Goal: Information Seeking & Learning: Find contact information

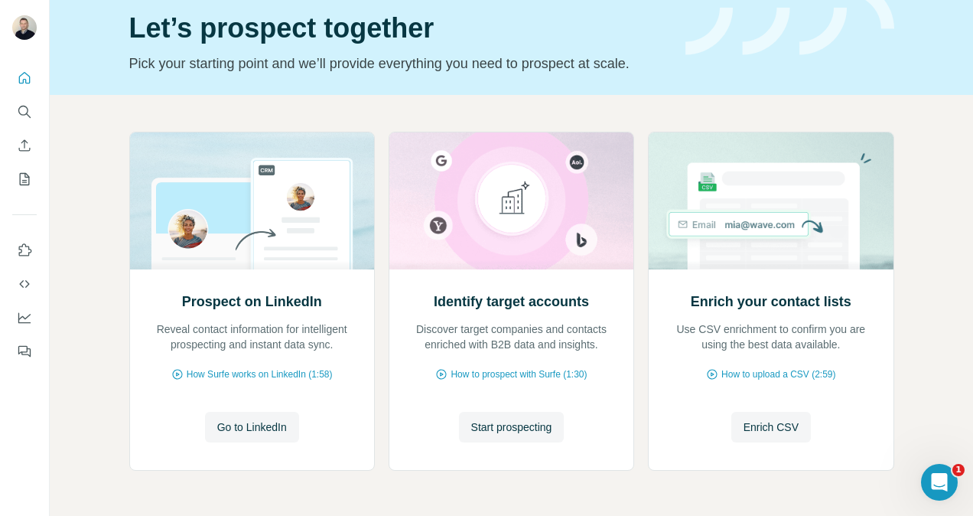
scroll to position [34, 0]
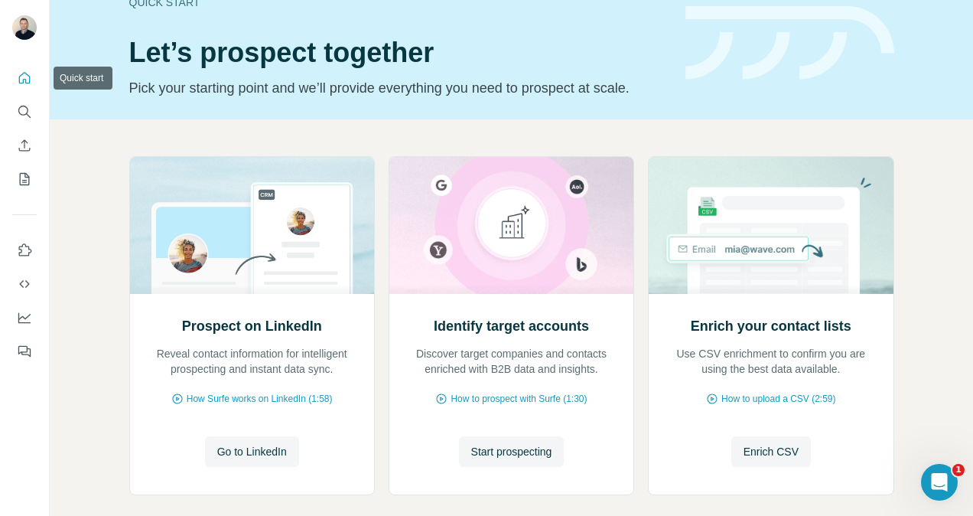
click at [20, 75] on icon "Quick start" at bounding box center [24, 77] width 11 height 11
click at [21, 109] on icon "Search" at bounding box center [24, 111] width 15 height 15
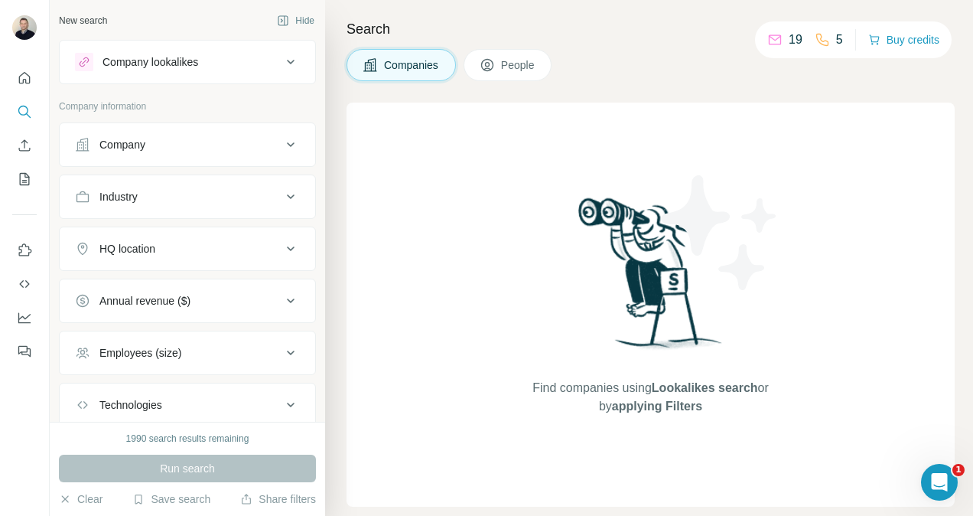
click at [118, 142] on div "Company" at bounding box center [122, 144] width 46 height 15
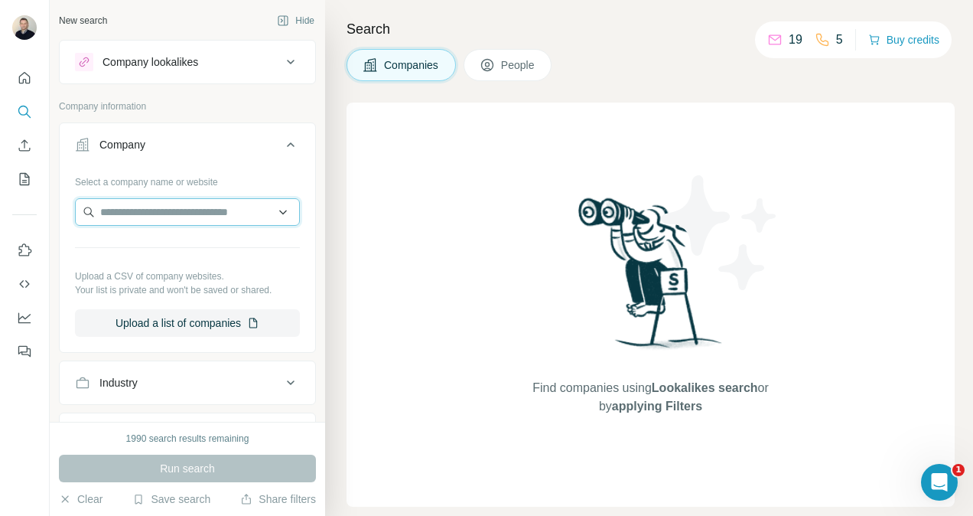
click at [127, 203] on input "text" at bounding box center [187, 212] width 225 height 28
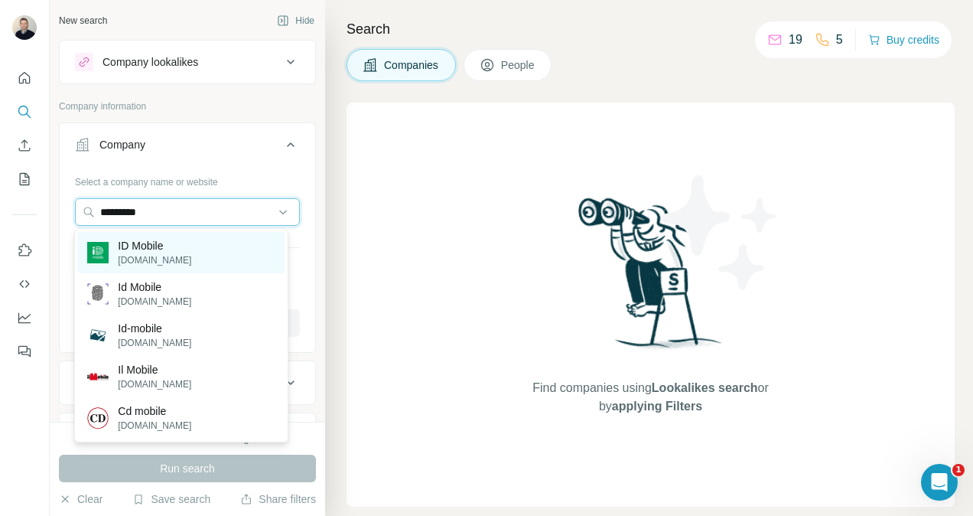
type input "*********"
click at [139, 243] on p "ID Mobile" at bounding box center [154, 245] width 73 height 15
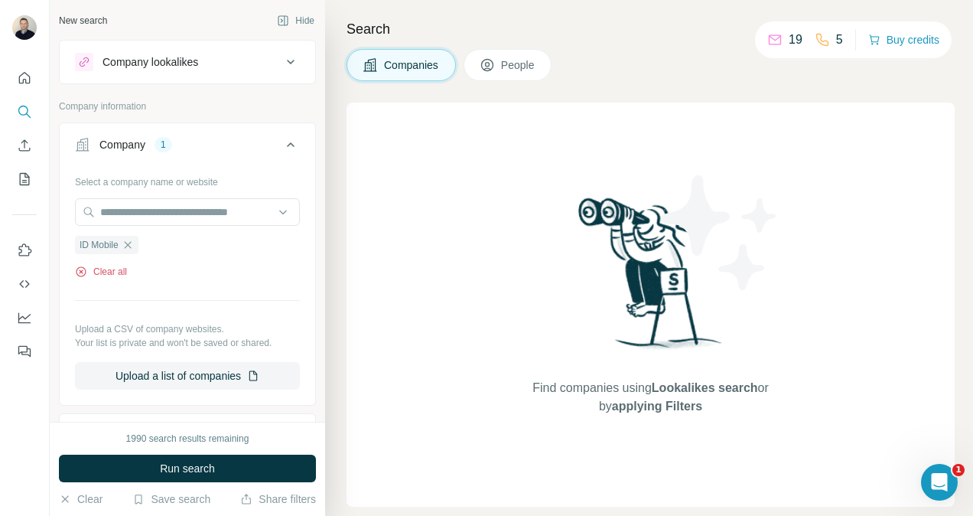
click at [78, 269] on icon "button" at bounding box center [81, 272] width 12 height 12
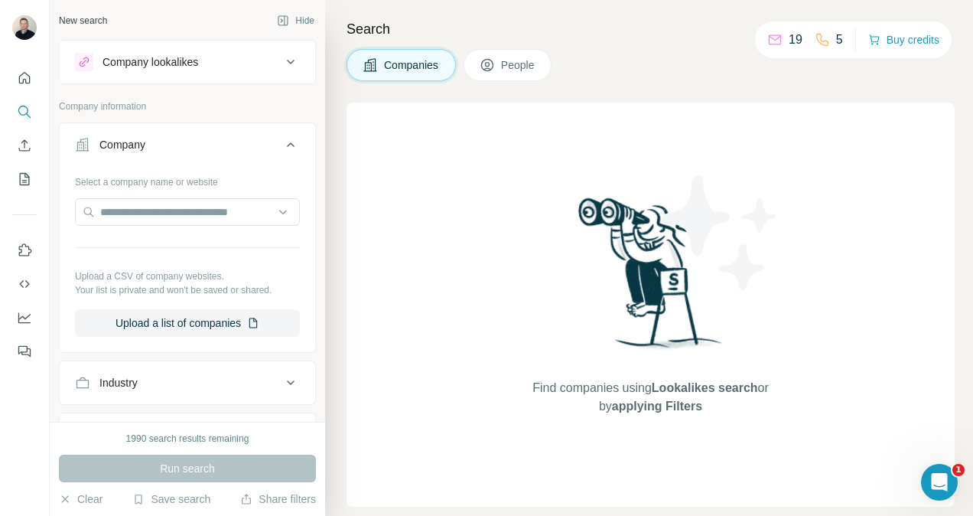
click at [124, 133] on button "Company" at bounding box center [188, 147] width 256 height 43
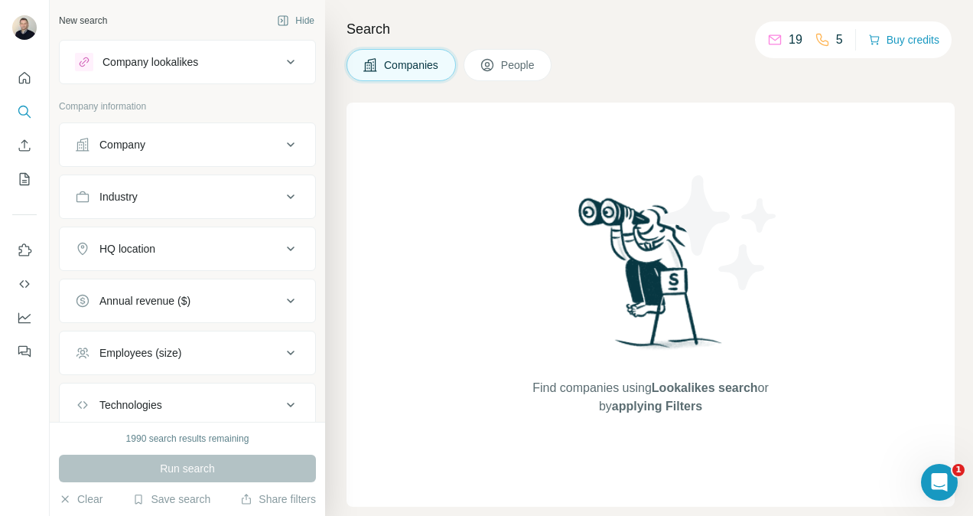
click at [129, 139] on div "Company" at bounding box center [122, 144] width 46 height 15
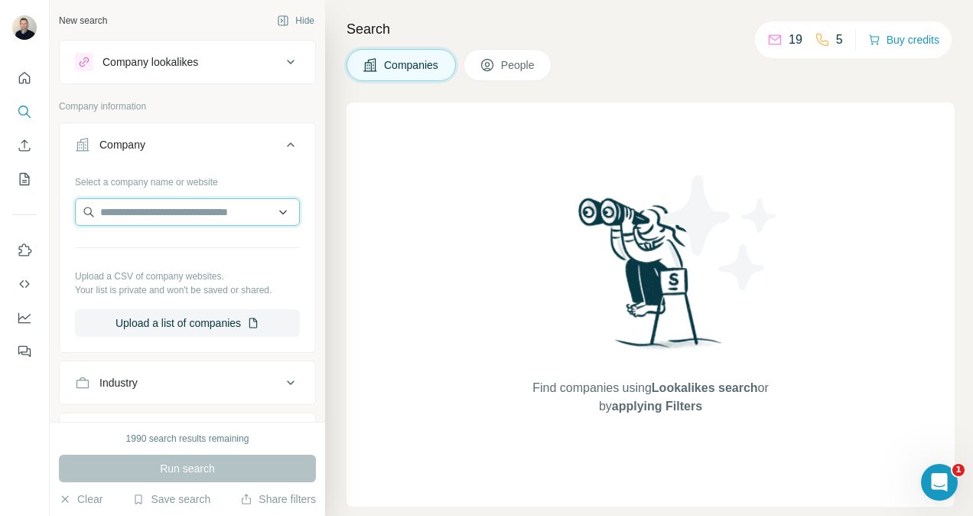
click at [122, 213] on input "text" at bounding box center [187, 212] width 225 height 28
type input "*"
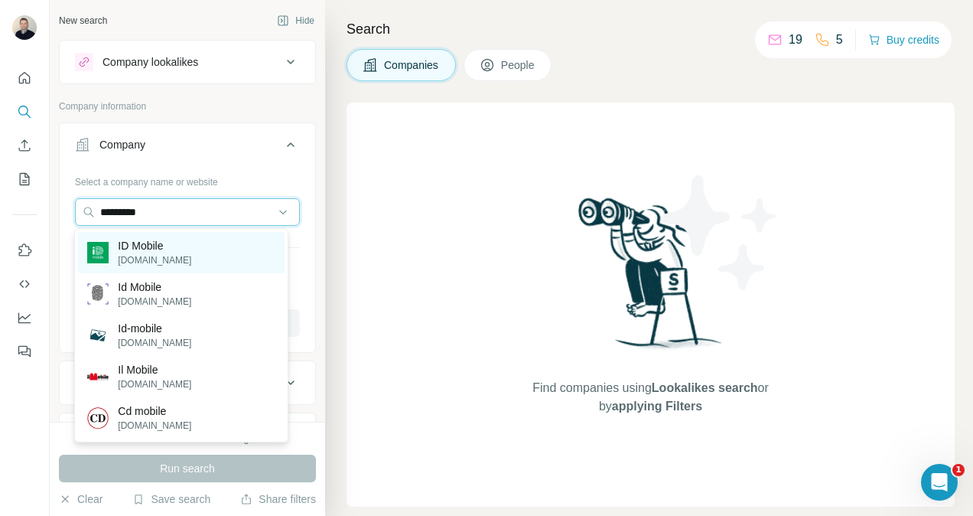
type input "*********"
click at [127, 247] on p "ID Mobile" at bounding box center [154, 245] width 73 height 15
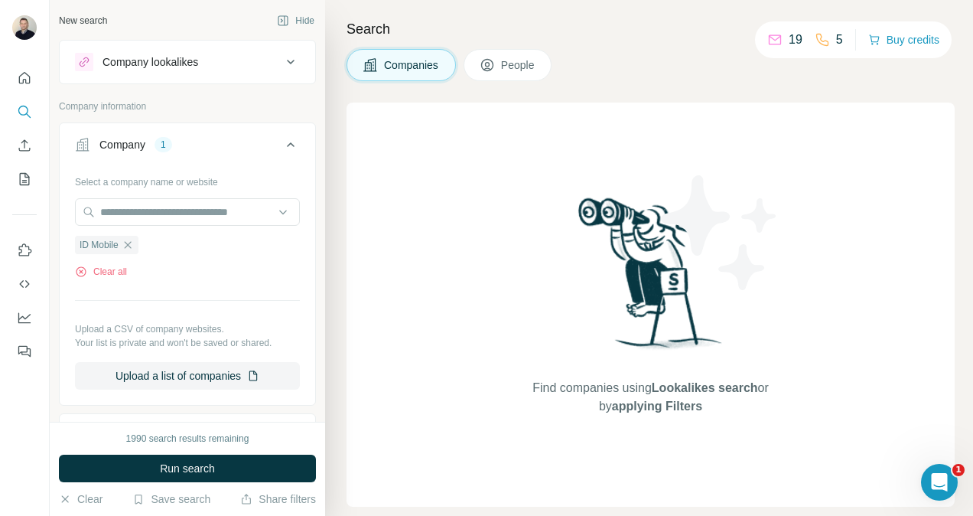
click at [121, 142] on div "Company" at bounding box center [122, 144] width 46 height 15
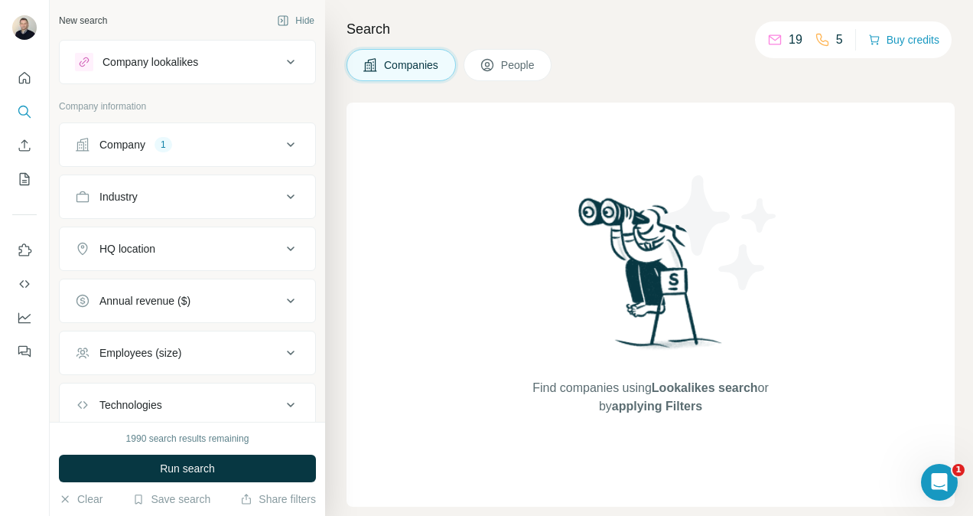
click at [512, 67] on span "People" at bounding box center [518, 64] width 35 height 15
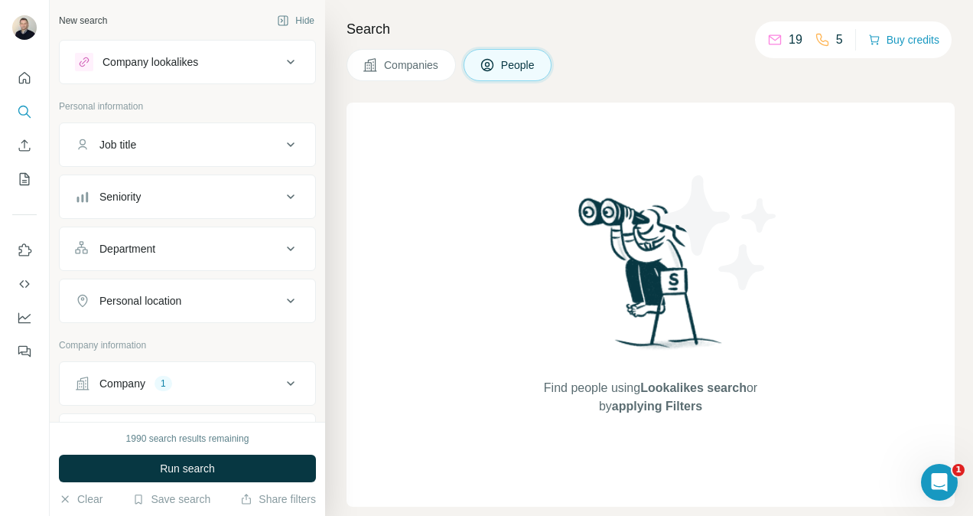
click at [512, 63] on span "People" at bounding box center [518, 64] width 35 height 15
click at [23, 110] on icon "Search" at bounding box center [24, 111] width 15 height 15
click at [282, 59] on icon at bounding box center [291, 62] width 18 height 18
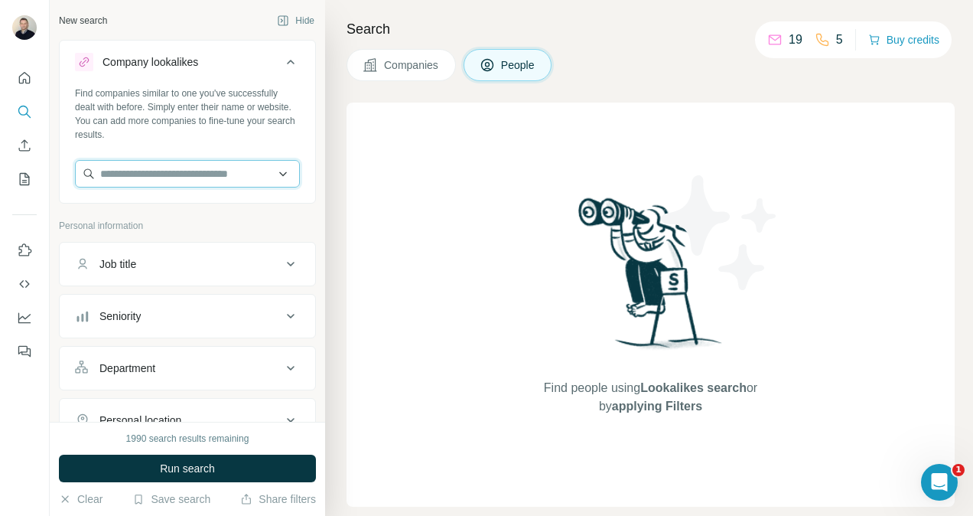
click at [113, 168] on input "text" at bounding box center [187, 174] width 225 height 28
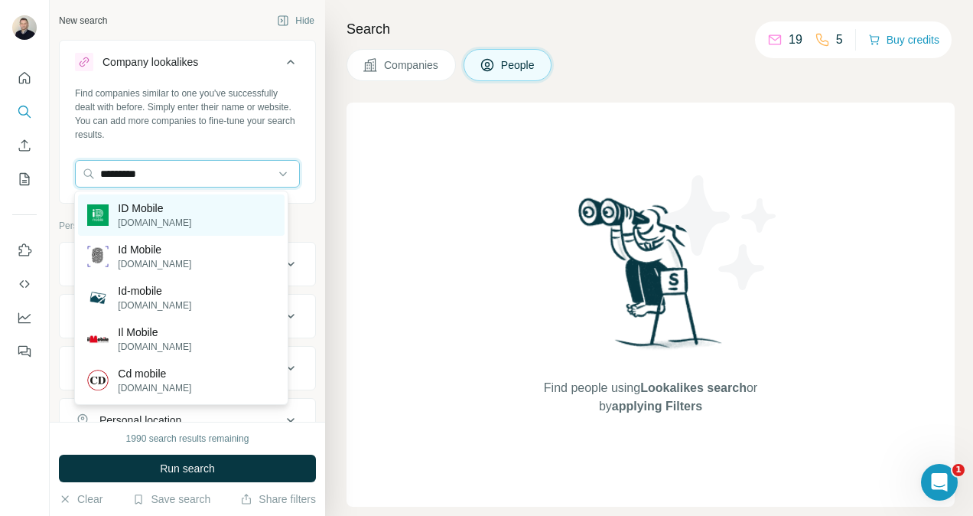
type input "*********"
click at [157, 219] on p "[DOMAIN_NAME]" at bounding box center [154, 223] width 73 height 14
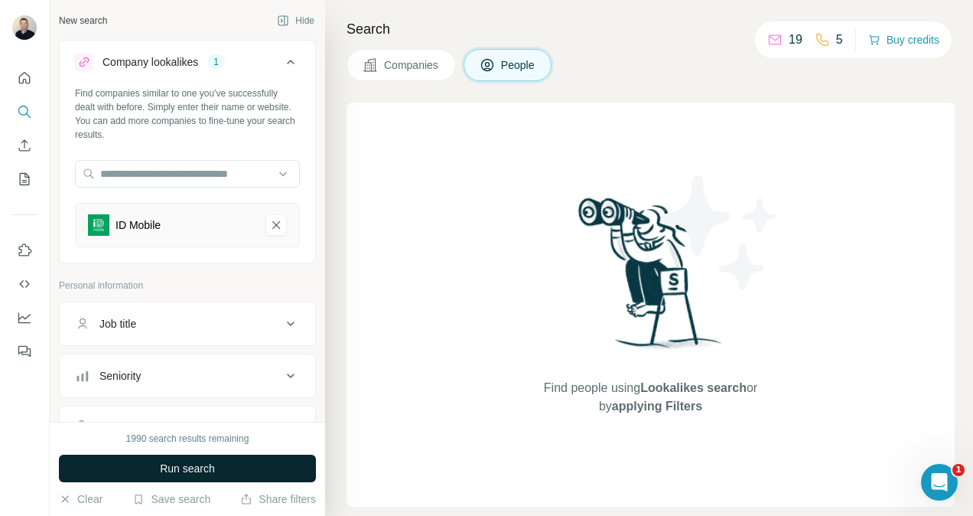
click at [158, 465] on button "Run search" at bounding box center [187, 469] width 257 height 28
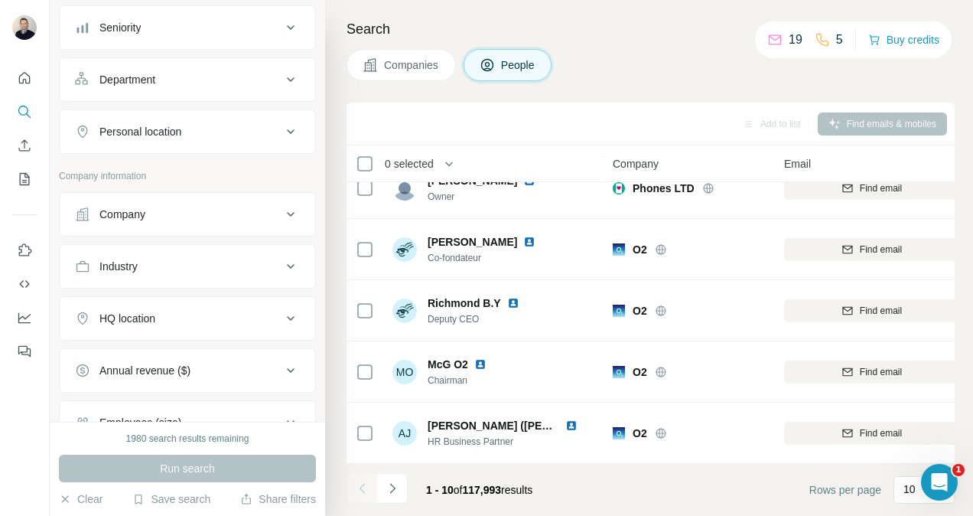
scroll to position [383, 0]
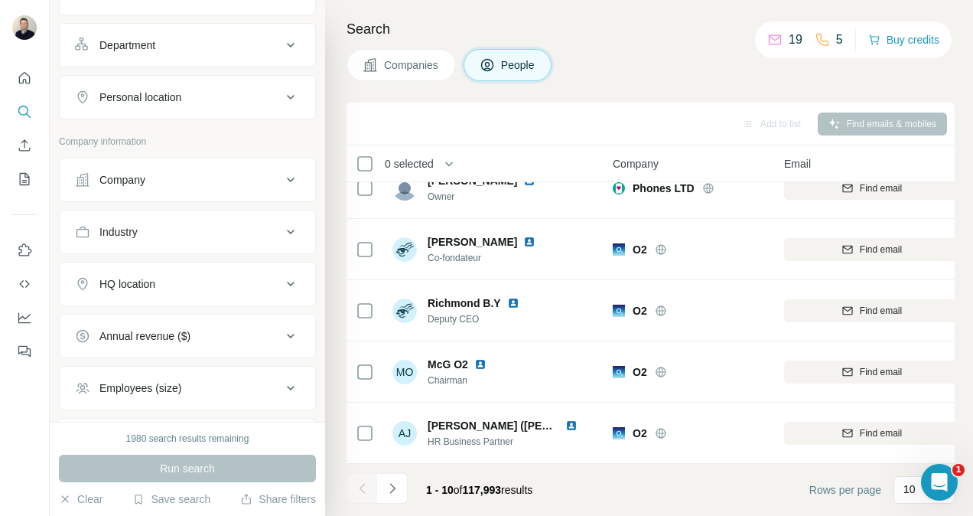
click at [204, 174] on div "Company" at bounding box center [178, 179] width 207 height 15
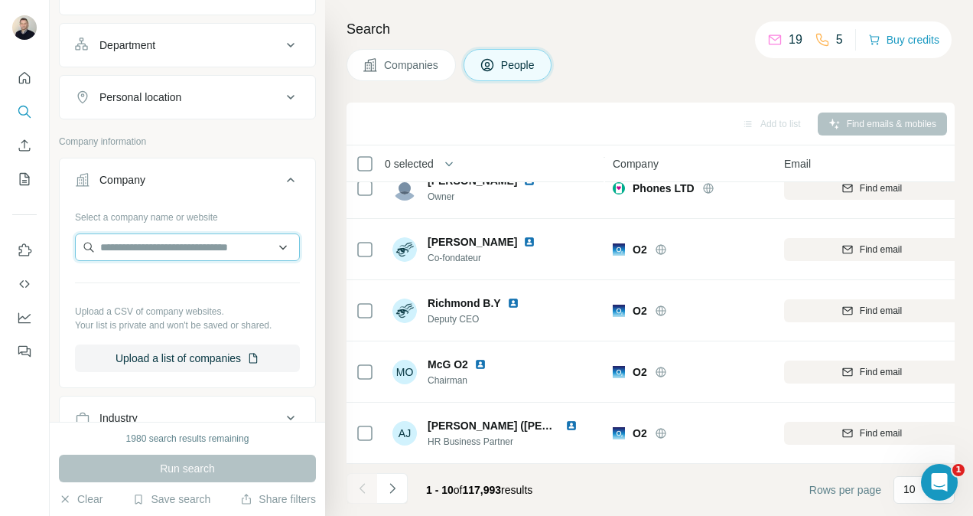
click at [165, 242] on input "text" at bounding box center [187, 247] width 225 height 28
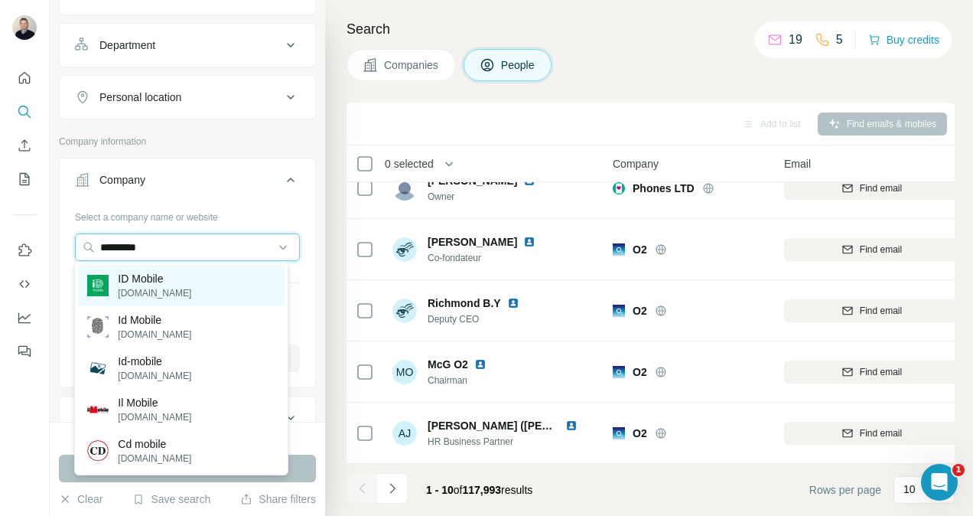
type input "*********"
click at [151, 284] on p "ID Mobile" at bounding box center [154, 278] width 73 height 15
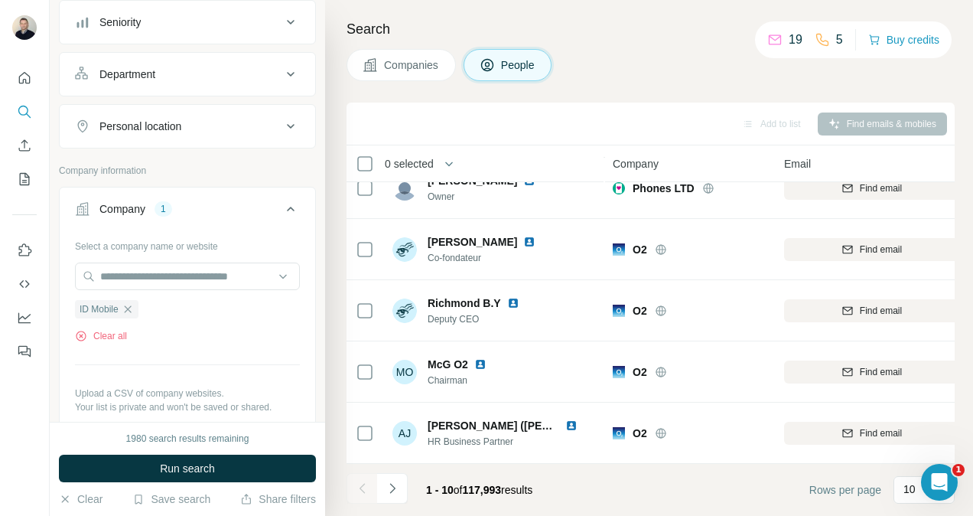
scroll to position [412, 0]
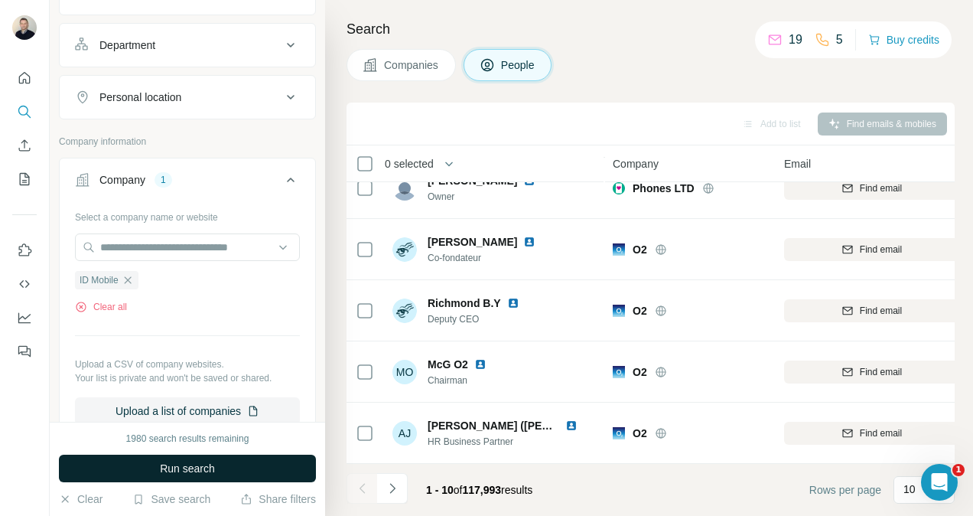
click at [179, 468] on span "Run search" at bounding box center [187, 468] width 55 height 15
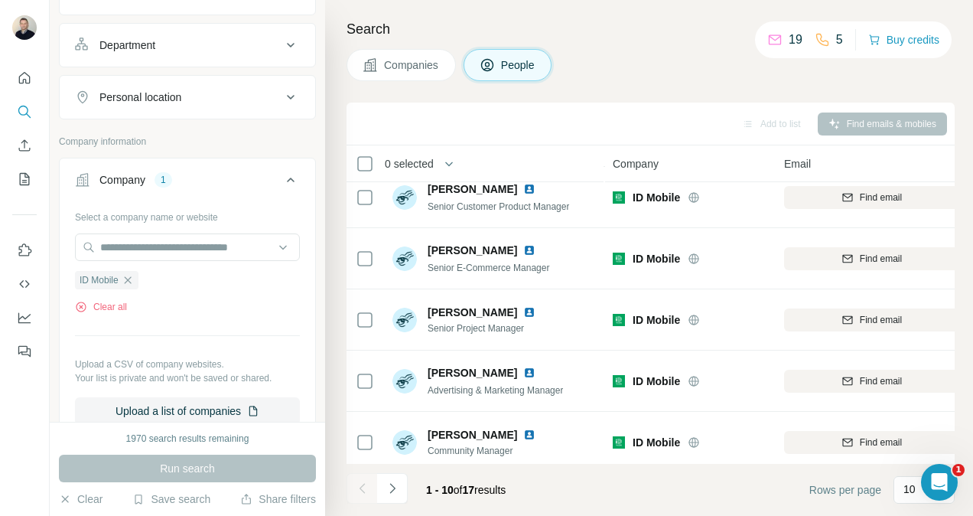
scroll to position [108, 0]
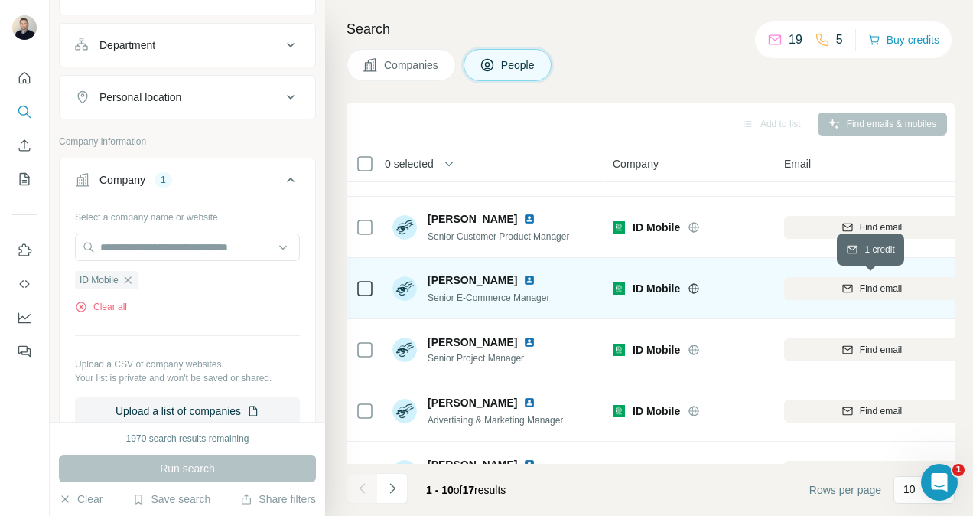
click at [856, 283] on div "Find email" at bounding box center [871, 289] width 175 height 14
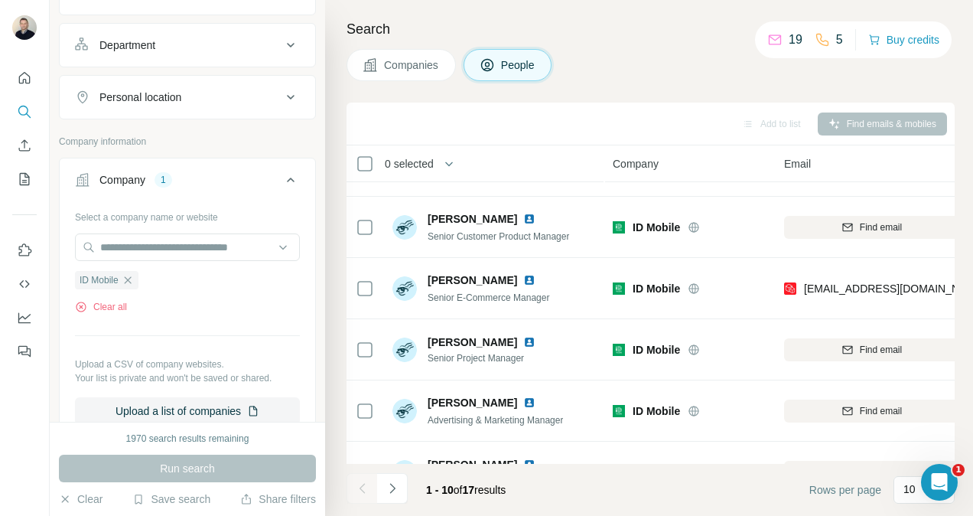
drag, startPoint x: 857, startPoint y: 282, endPoint x: 675, endPoint y: 83, distance: 269.8
click at [675, 83] on div "Search Companies People Add to list Find emails & mobiles 0 selected People Com…" at bounding box center [649, 258] width 648 height 516
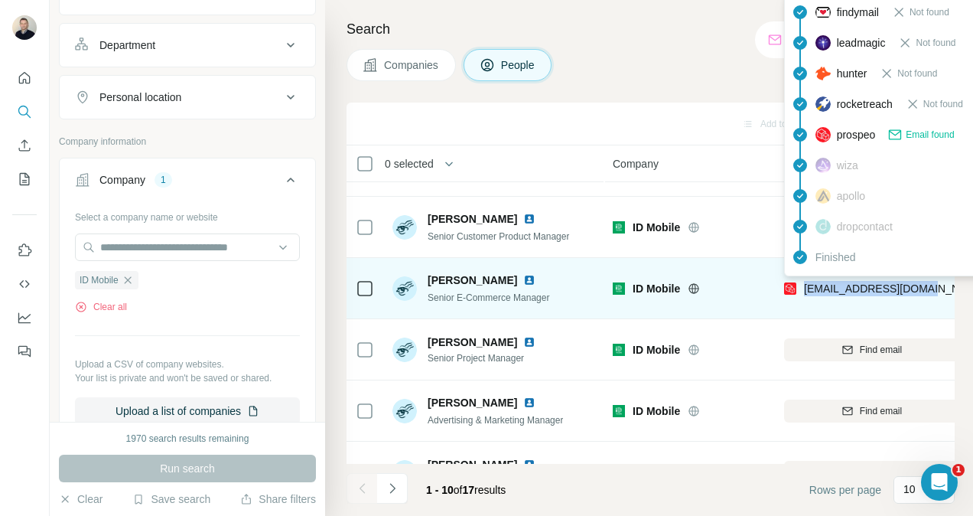
drag, startPoint x: 933, startPoint y: 285, endPoint x: 802, endPoint y: 295, distance: 131.3
click at [802, 295] on div "[EMAIL_ADDRESS][DOMAIN_NAME]" at bounding box center [871, 288] width 175 height 42
drag, startPoint x: 802, startPoint y: 295, endPoint x: 814, endPoint y: 289, distance: 13.7
copy span "[EMAIL_ADDRESS][DOMAIN_NAME]"
